Goal: Transaction & Acquisition: Purchase product/service

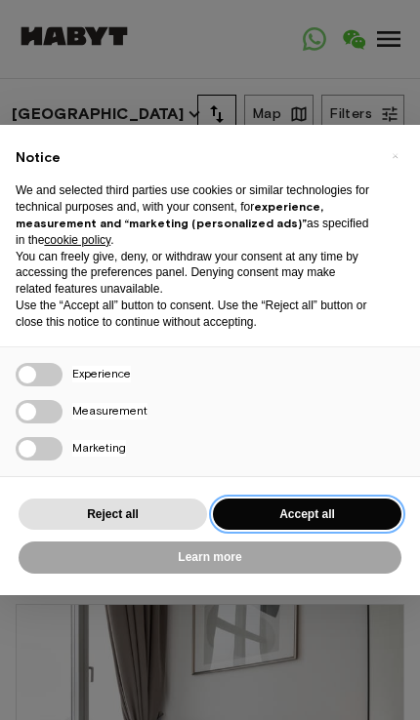
click at [313, 499] on button "Accept all" at bounding box center [307, 515] width 188 height 32
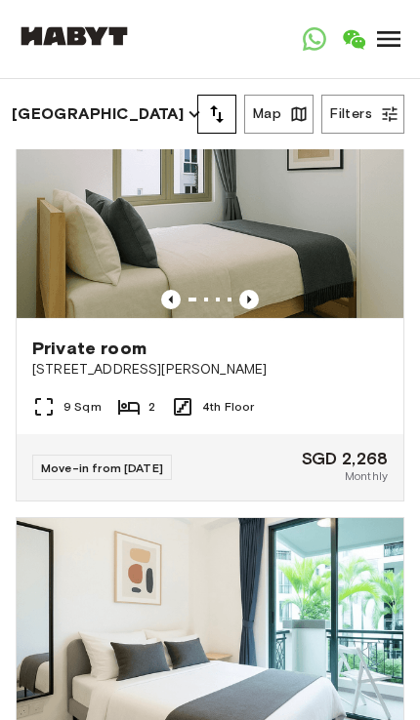
scroll to position [1453, 0]
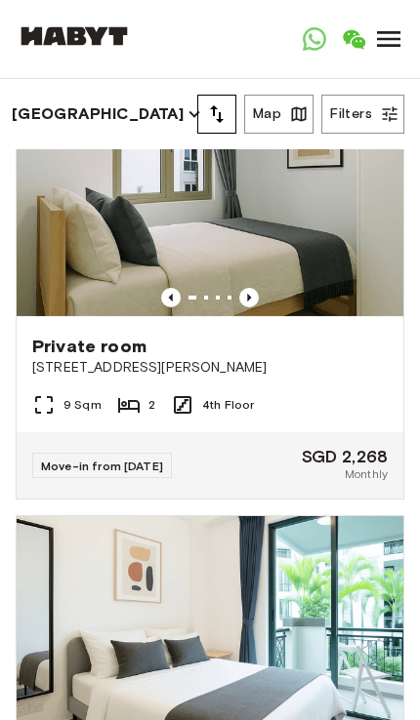
click at [366, 121] on button "Filters" at bounding box center [362, 114] width 83 height 39
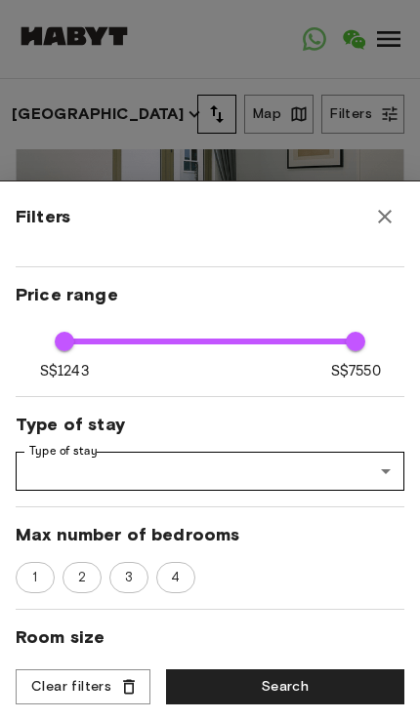
scroll to position [80, 0]
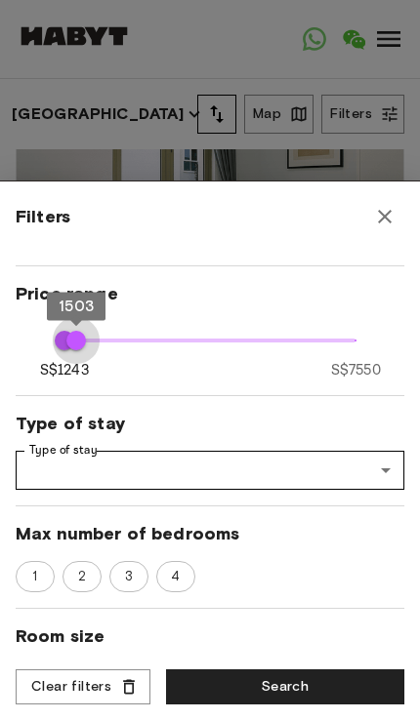
type input "****"
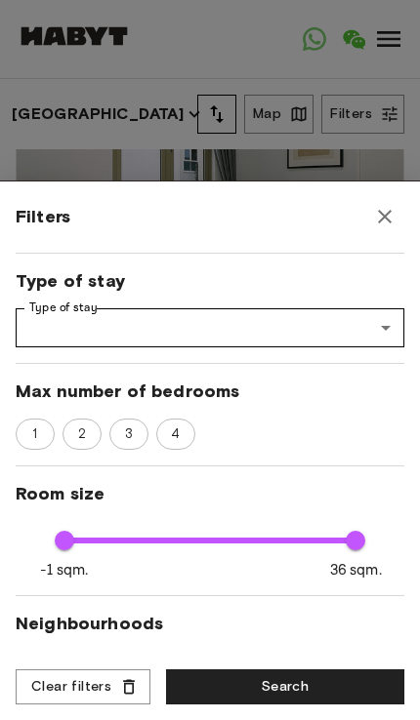
scroll to position [224, 0]
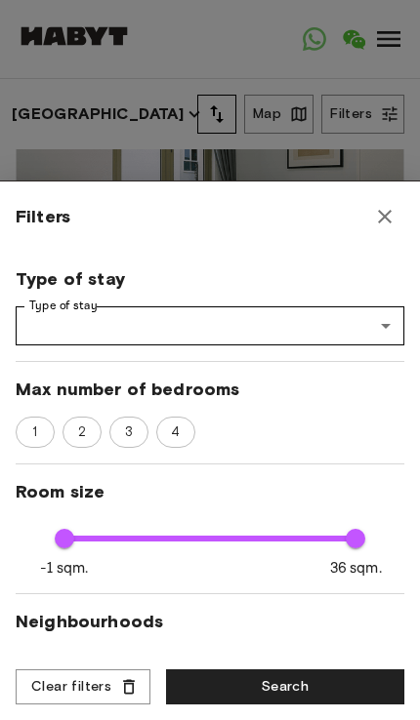
click at [81, 406] on div "Move-in date Move-in date Move-in date Price range S$1243 S$7550 1243 1243 Type…" at bounding box center [210, 453] width 388 height 402
click at [66, 450] on div "Move-in date Move-in date Move-in date Price range S$1243 S$7550 1243 1243 Type…" at bounding box center [210, 453] width 388 height 402
click at [80, 430] on span "2" at bounding box center [81, 433] width 29 height 20
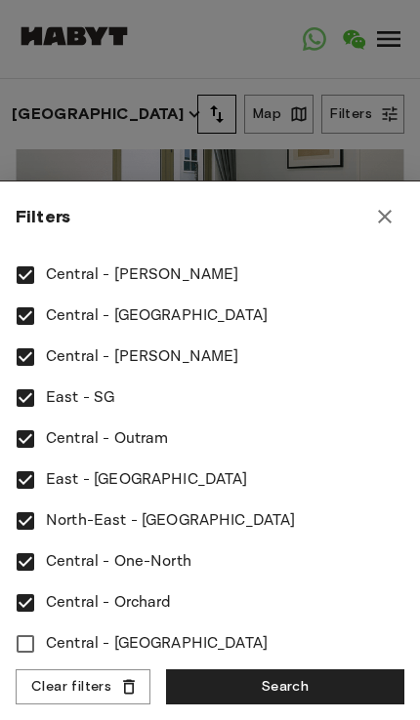
scroll to position [833, 0]
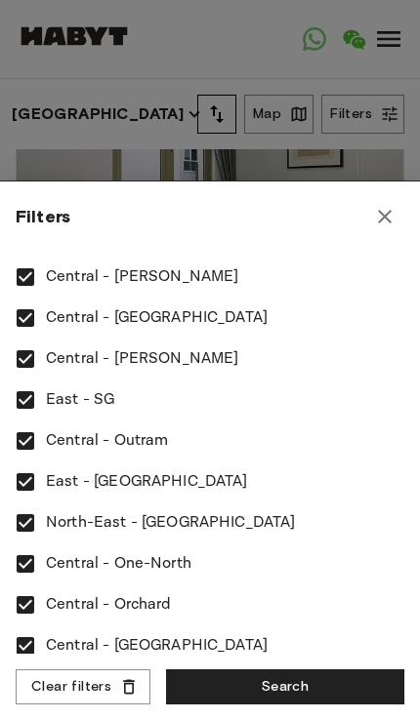
click at [270, 679] on button "Search" at bounding box center [285, 687] width 238 height 36
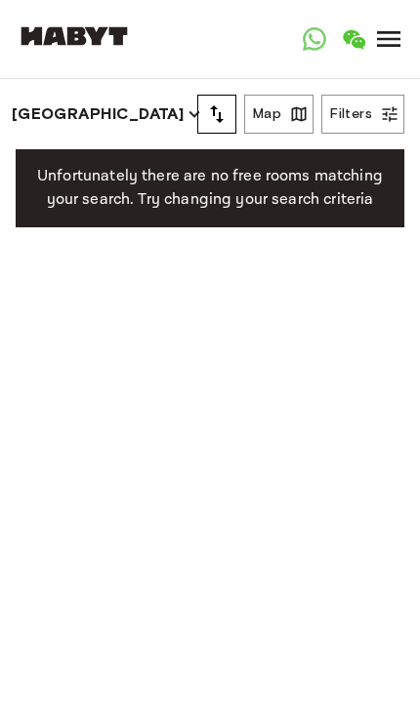
click at [374, 117] on button "Filters" at bounding box center [362, 114] width 83 height 39
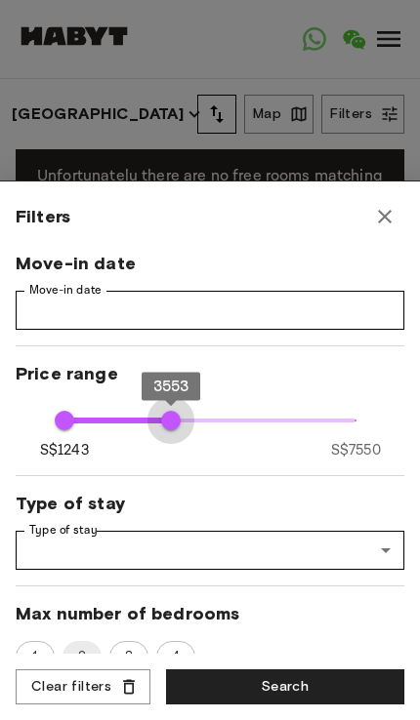
type input "****"
click at [282, 696] on button "Search" at bounding box center [285, 687] width 238 height 36
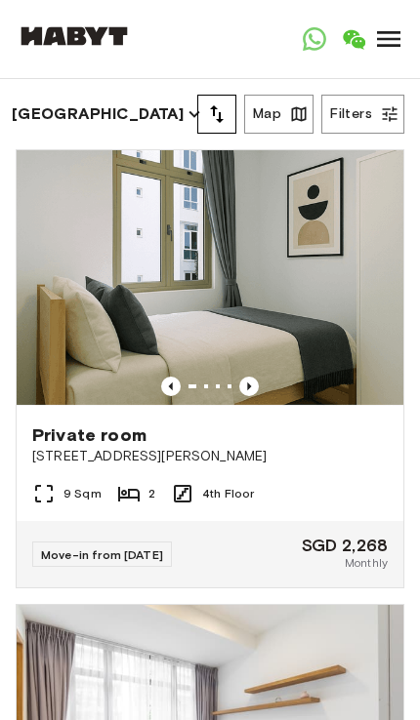
click at [364, 119] on button "Filters" at bounding box center [362, 114] width 83 height 39
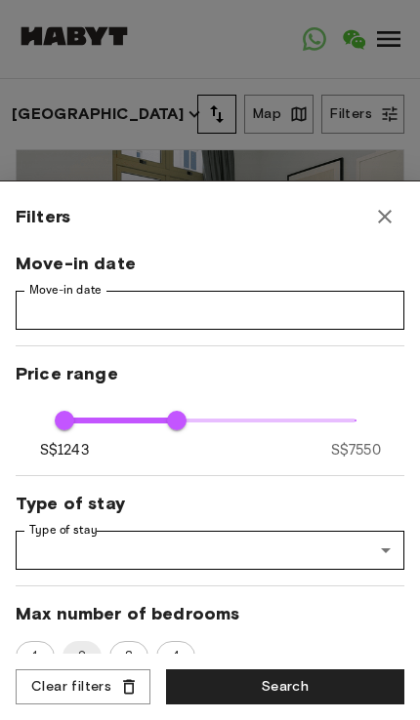
click at [331, 695] on button "Search" at bounding box center [285, 687] width 238 height 36
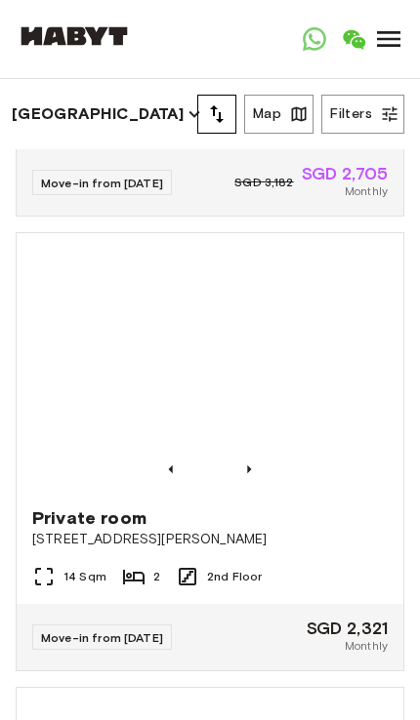
scroll to position [850, 0]
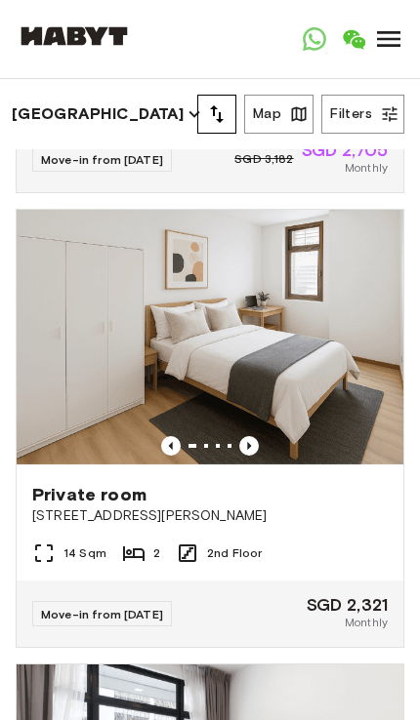
click at [363, 111] on button "Filters" at bounding box center [362, 114] width 83 height 39
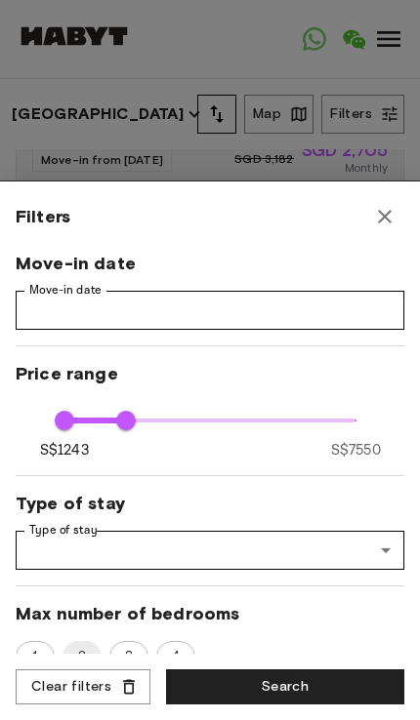
scroll to position [0, 0]
type input "****"
click at [229, 685] on button "Search" at bounding box center [285, 687] width 238 height 36
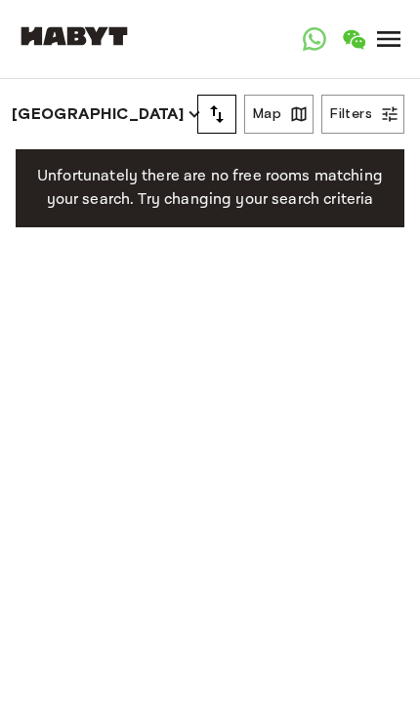
click at [364, 120] on button "Filters" at bounding box center [362, 114] width 83 height 39
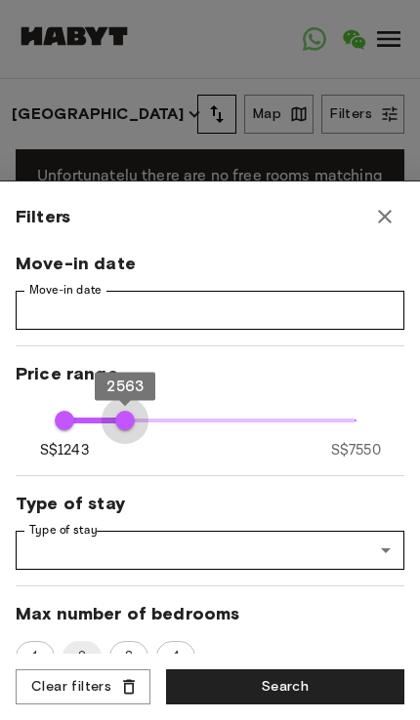
type input "****"
click at [258, 690] on button "Search" at bounding box center [285, 687] width 238 height 36
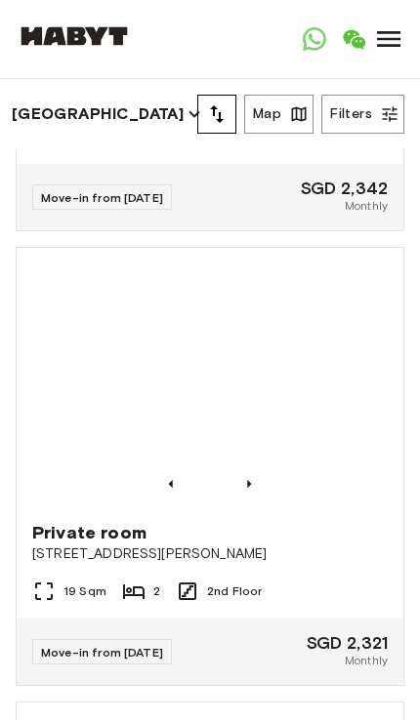
scroll to position [1242, 0]
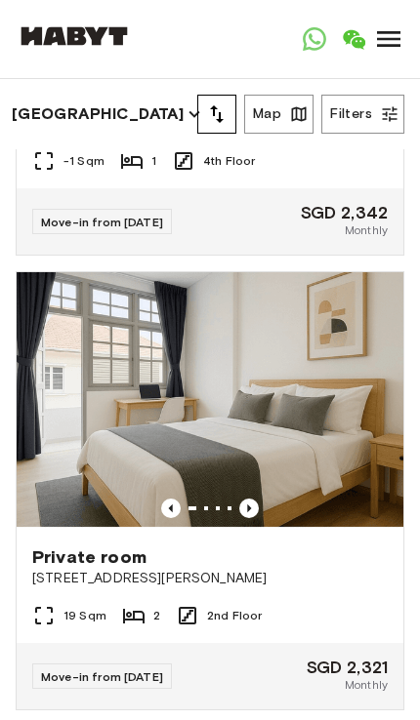
click at [377, 132] on button "Filters" at bounding box center [362, 114] width 83 height 39
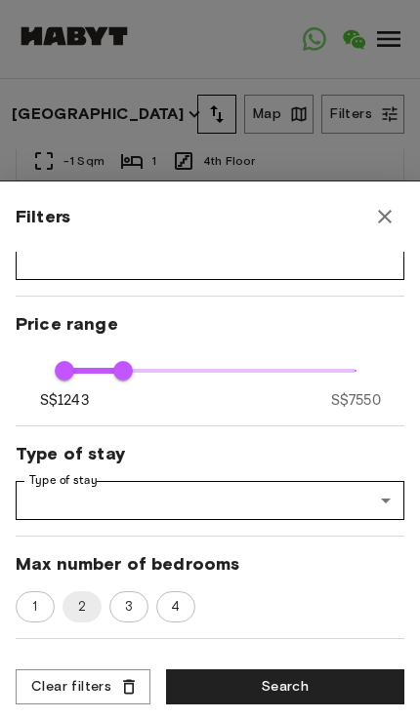
scroll to position [61, 0]
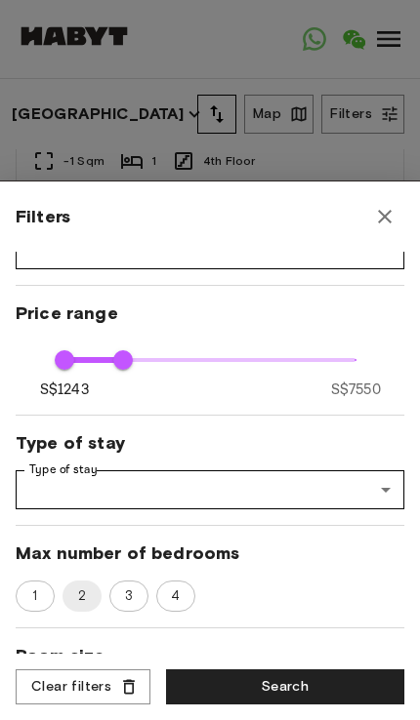
click at [47, 604] on span "1" at bounding box center [34, 597] width 26 height 20
click at [265, 700] on button "Search" at bounding box center [285, 687] width 238 height 36
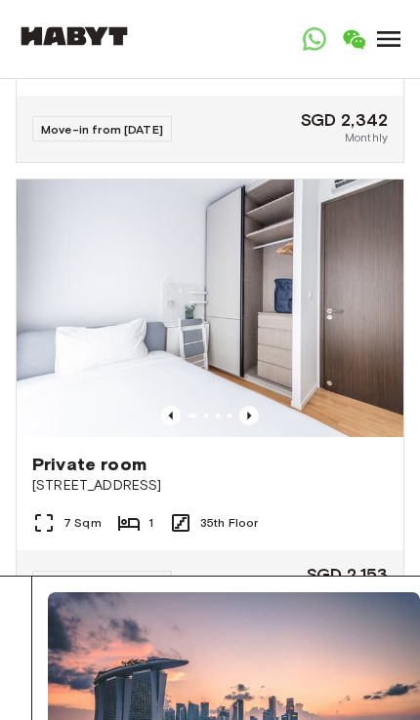
scroll to position [146, 0]
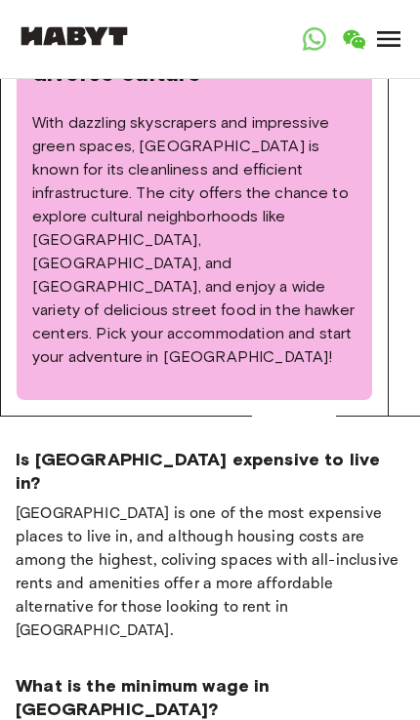
click at [388, 33] on icon at bounding box center [388, 39] width 23 height 16
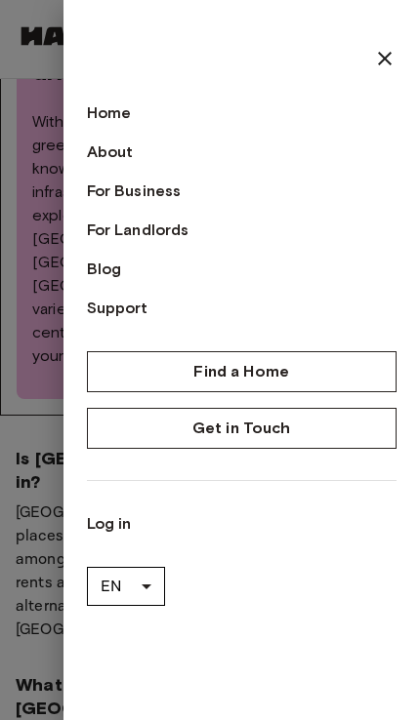
click at [24, 265] on div at bounding box center [210, 360] width 420 height 720
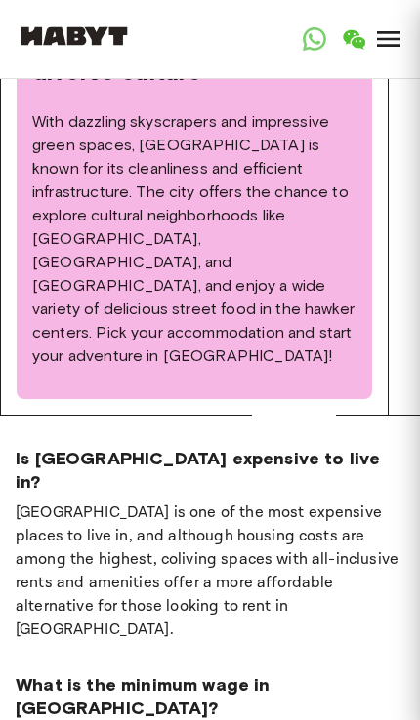
click at [24, 264] on div "About the city Singapore, a vibrant city-state with a diverse culture With dazz…" at bounding box center [194, 178] width 355 height 441
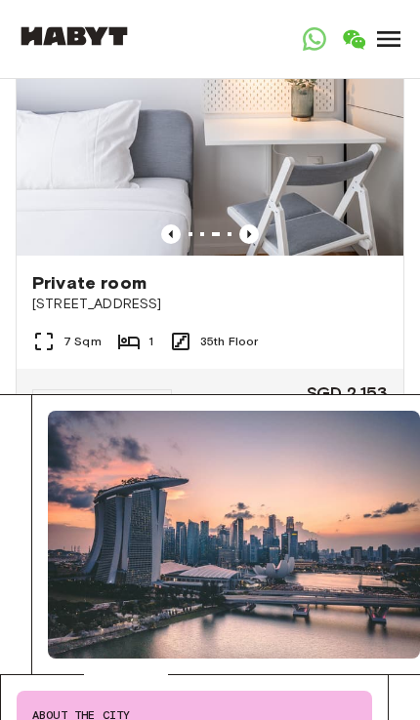
scroll to position [0, 0]
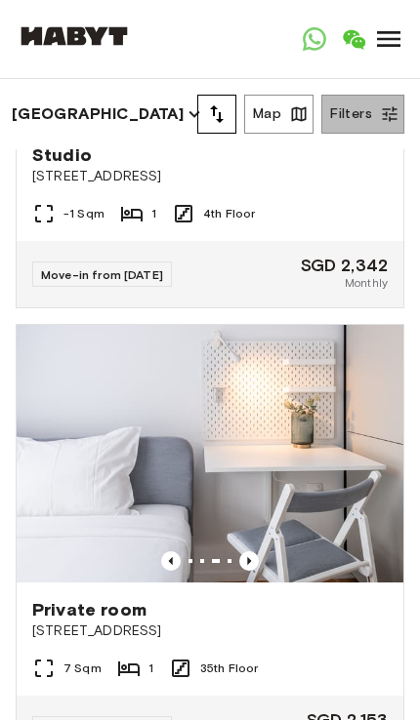
click at [361, 123] on button "Filters" at bounding box center [362, 114] width 83 height 39
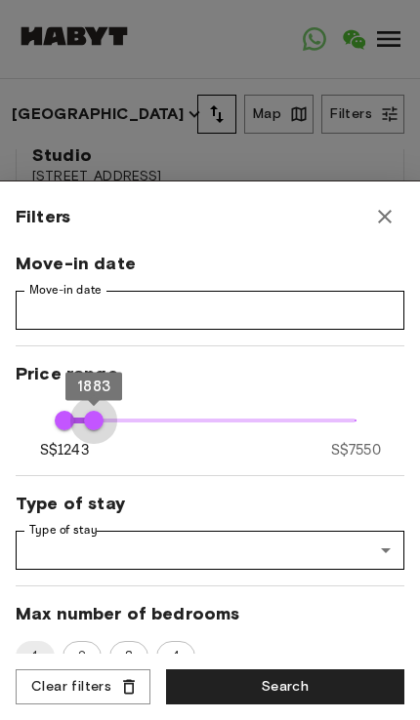
type input "****"
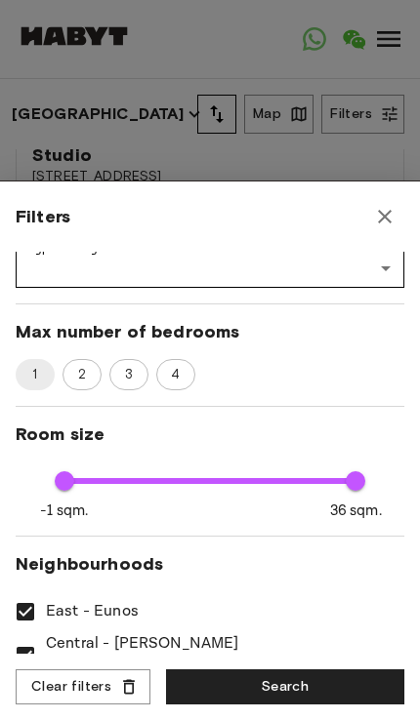
scroll to position [293, 0]
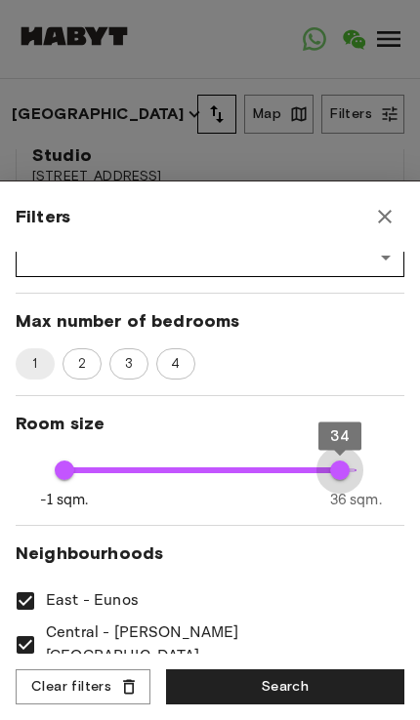
type input "**"
click at [288, 704] on button "Search" at bounding box center [285, 687] width 238 height 36
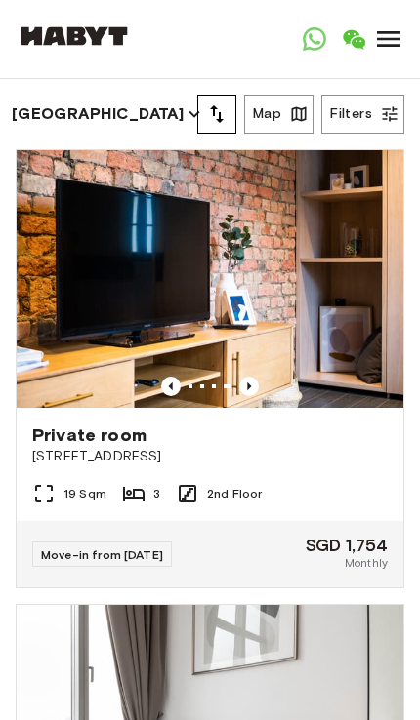
click at [80, 342] on img at bounding box center [210, 279] width 386 height 258
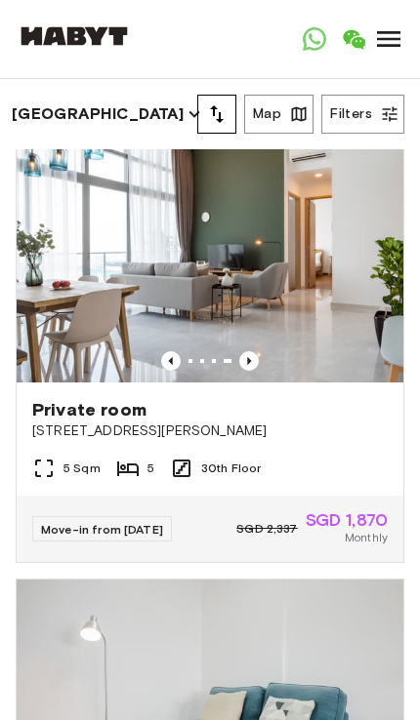
scroll to position [479, 0]
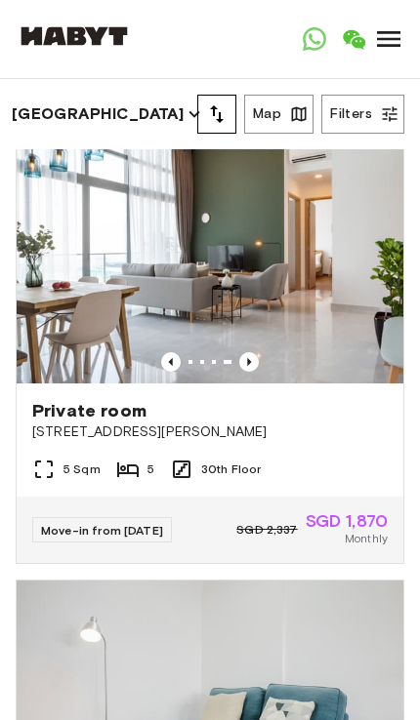
click at [347, 364] on div at bounding box center [210, 362] width 386 height 20
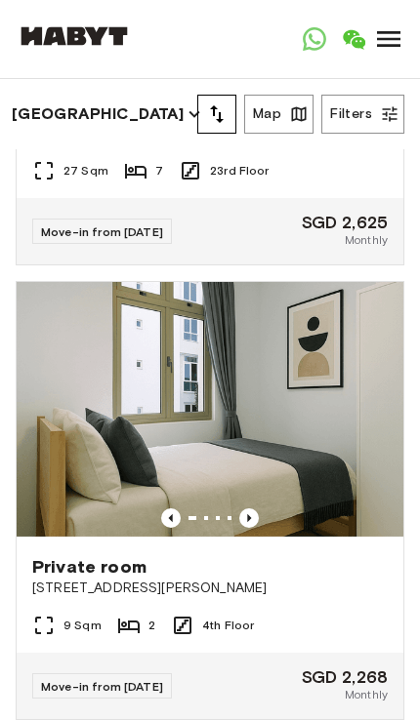
scroll to position [1220, 0]
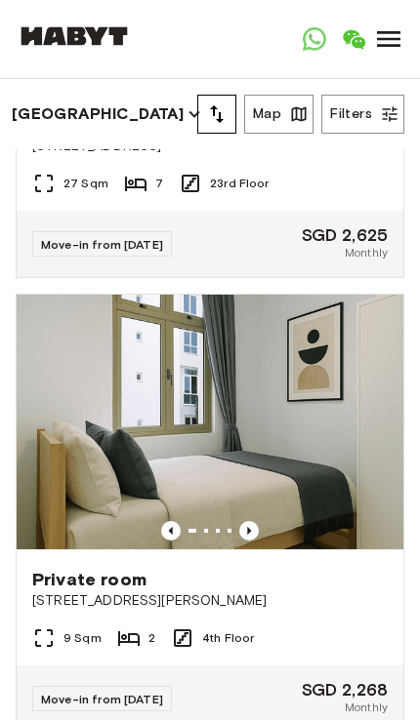
click at [351, 117] on button "Filters" at bounding box center [362, 114] width 83 height 39
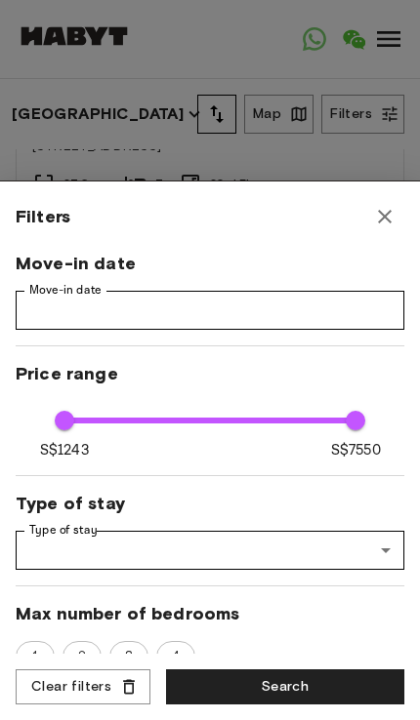
scroll to position [0, 0]
click at [382, 211] on icon "button" at bounding box center [384, 216] width 23 height 23
type input "****"
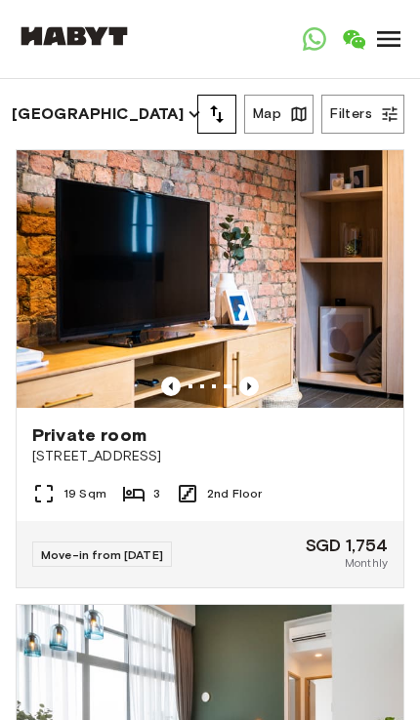
scroll to position [-2, 0]
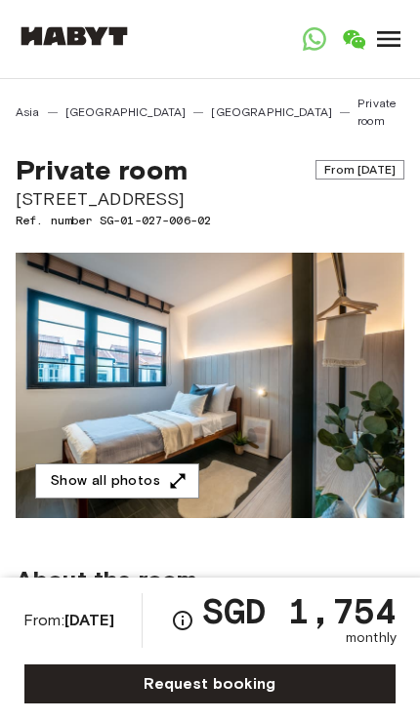
click at [132, 464] on button "Show all photos" at bounding box center [117, 482] width 164 height 36
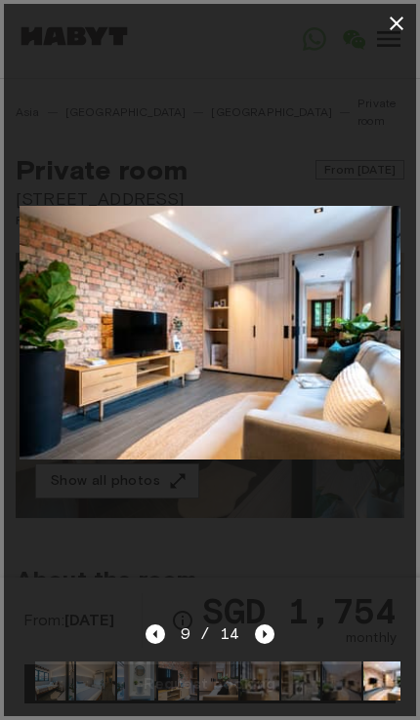
click at [385, 12] on icon "button" at bounding box center [396, 23] width 23 height 23
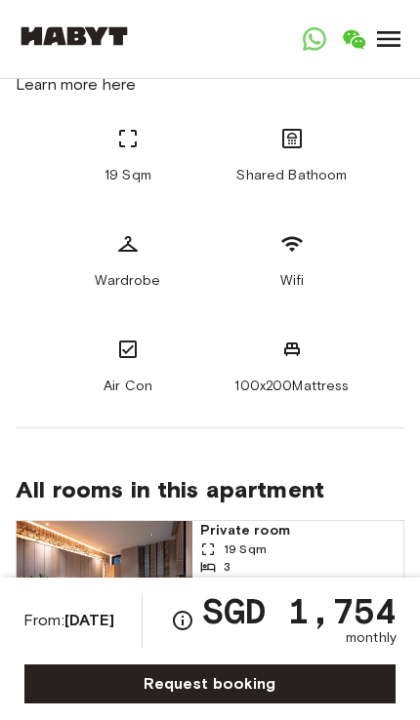
scroll to position [748, 0]
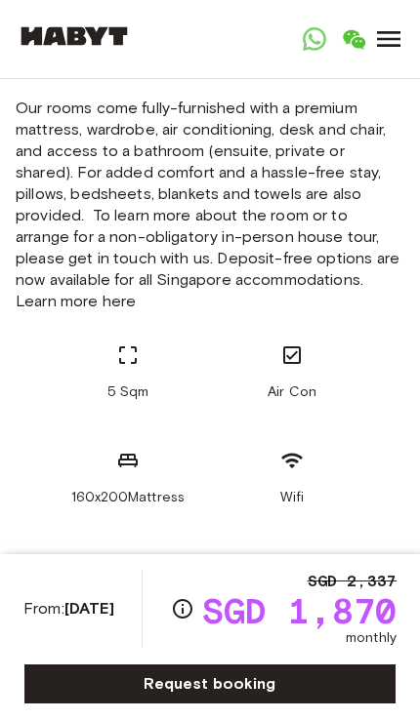
scroll to position [556, 0]
